Goal: Task Accomplishment & Management: Complete application form

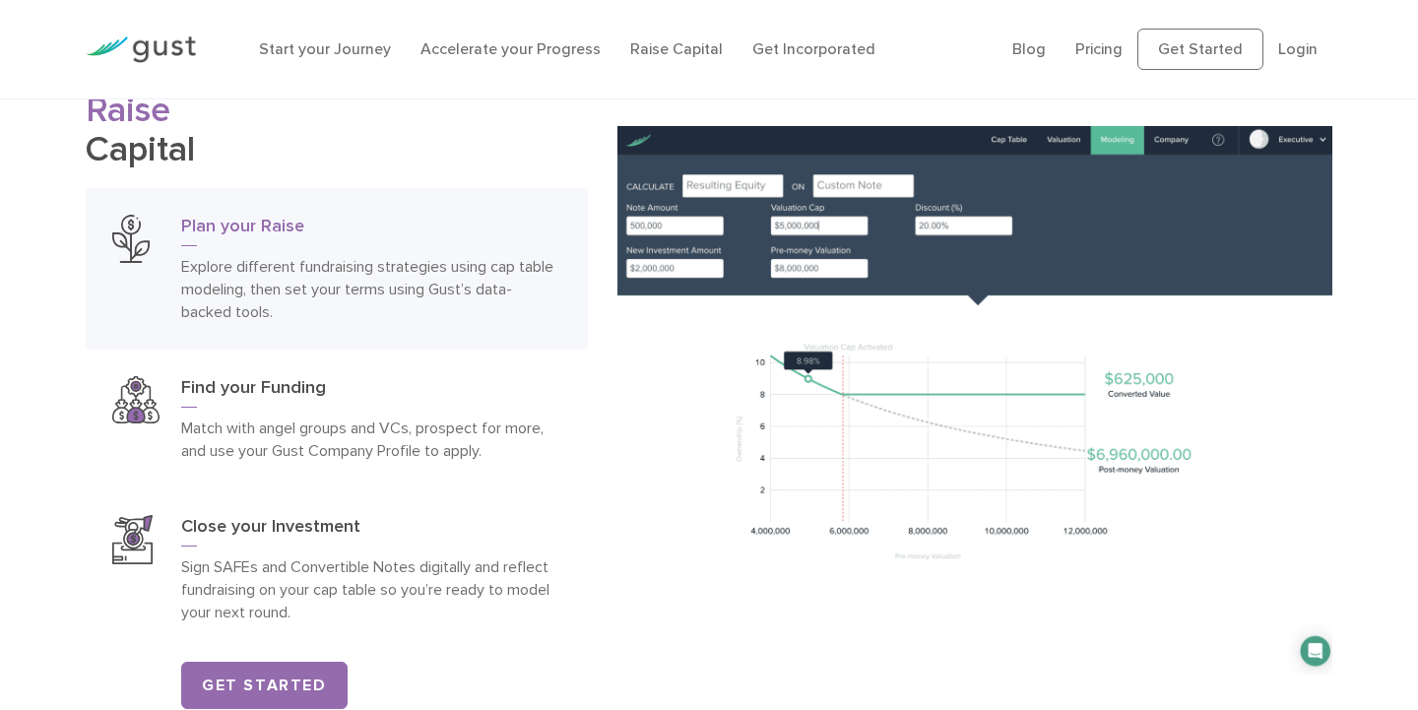
scroll to position [2817, 0]
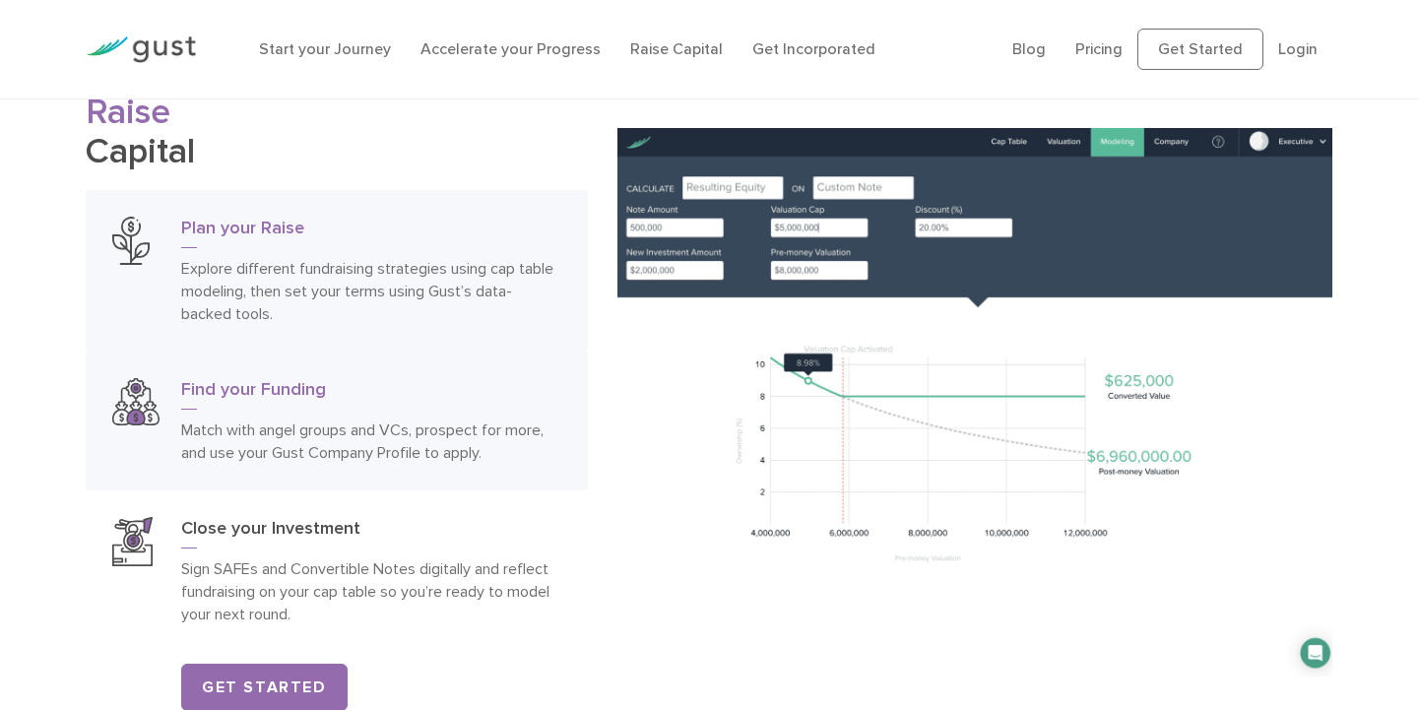
click at [246, 401] on h3 "Find your Funding" at bounding box center [371, 394] width 380 height 32
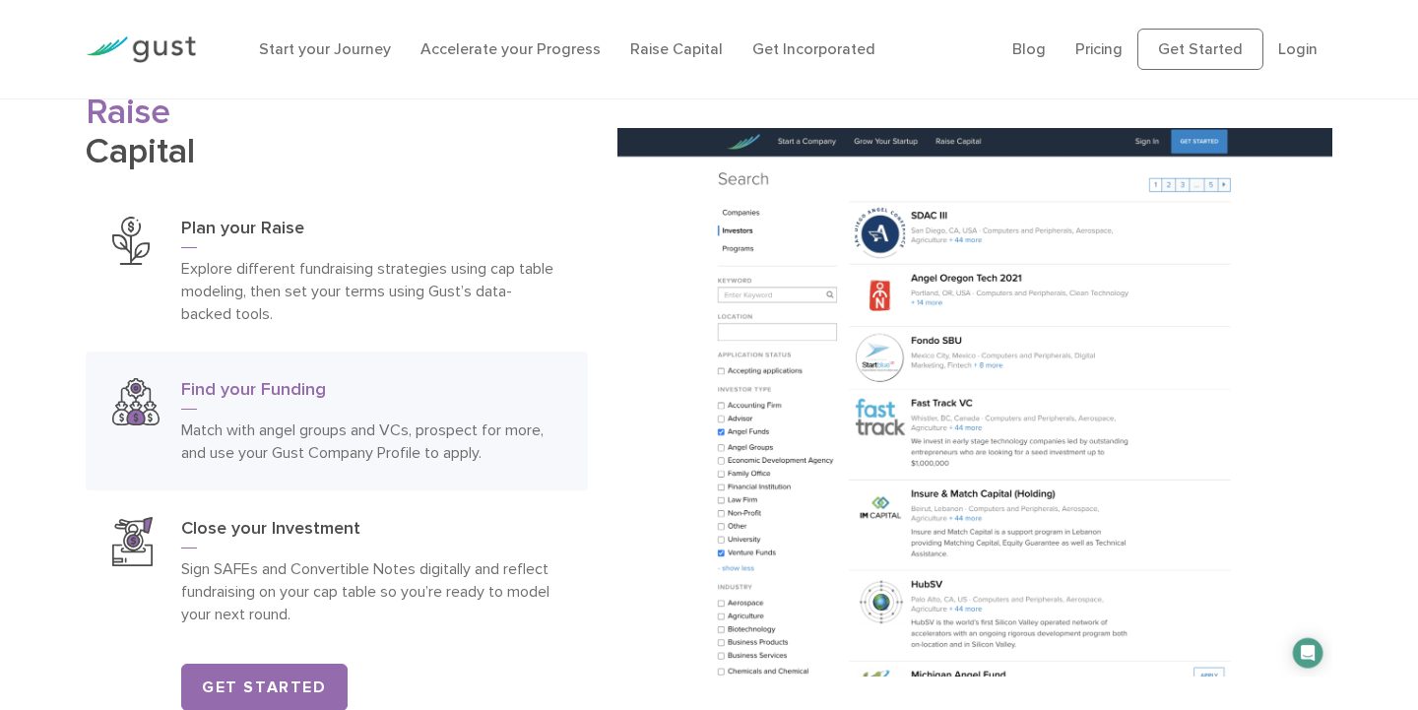
click at [760, 292] on img at bounding box center [975, 402] width 715 height 549
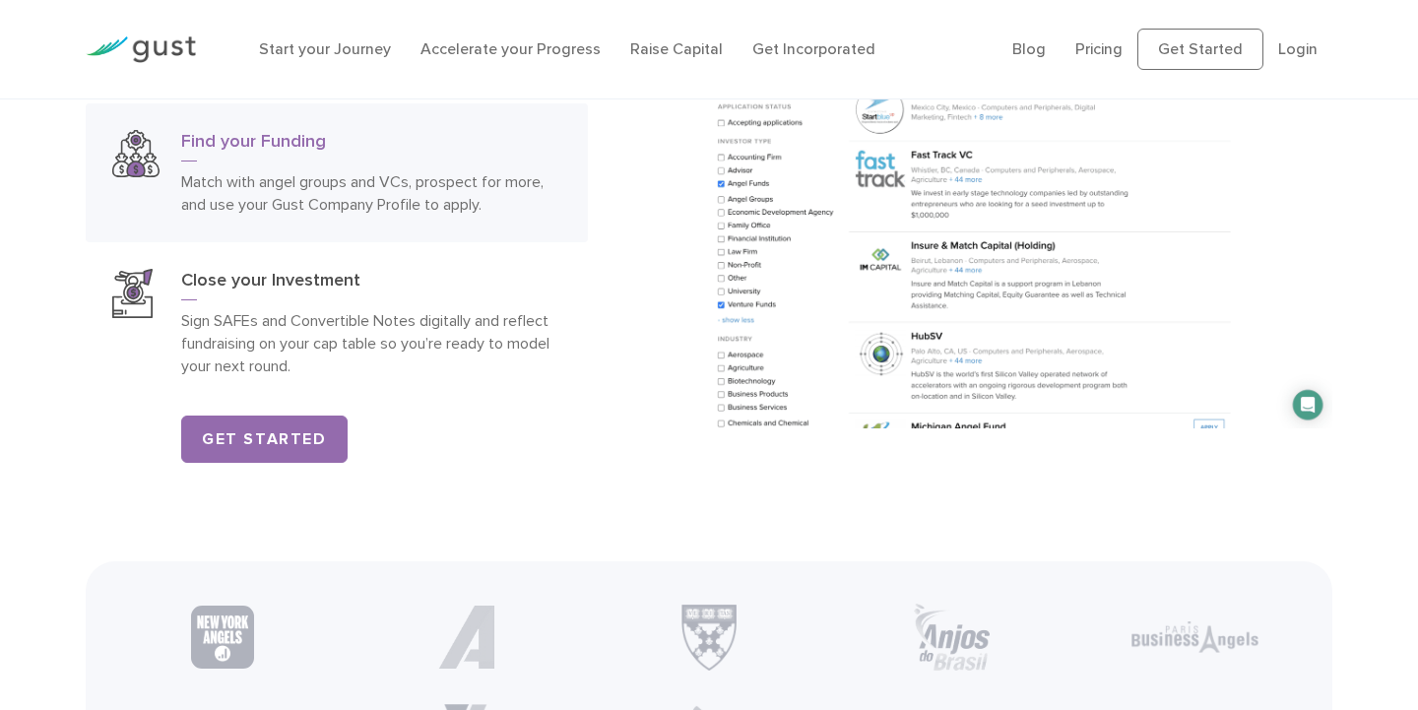
scroll to position [2938, 0]
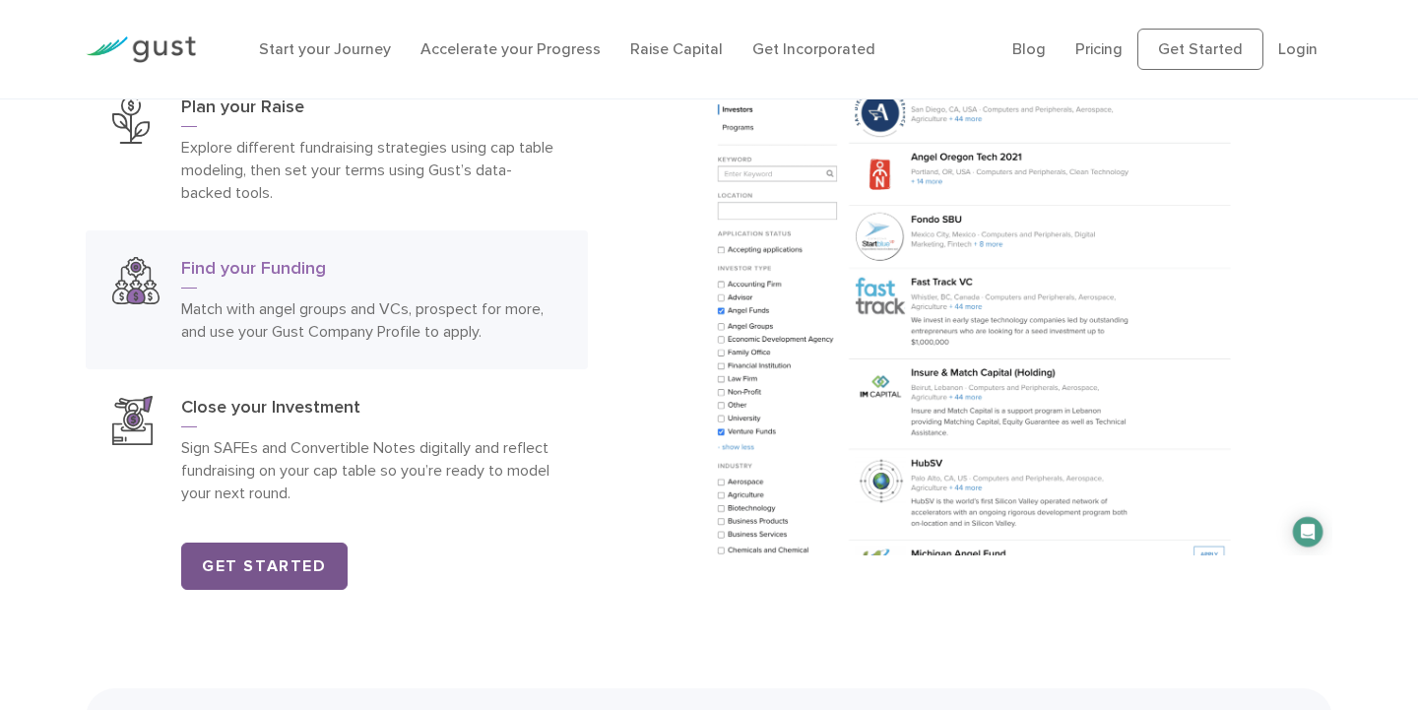
click at [256, 576] on link "Get Started" at bounding box center [264, 566] width 166 height 47
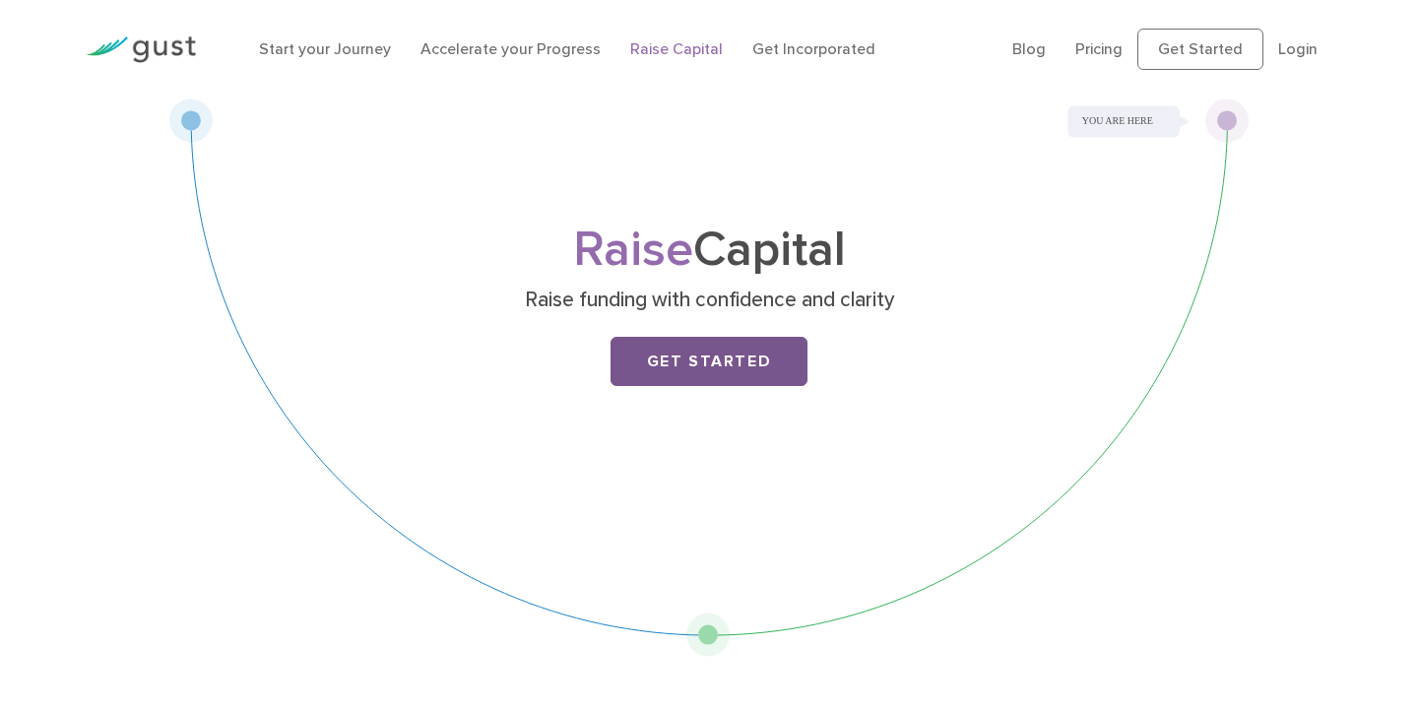
click at [696, 378] on link "Get Started" at bounding box center [709, 361] width 197 height 49
